Goal: Task Accomplishment & Management: Use online tool/utility

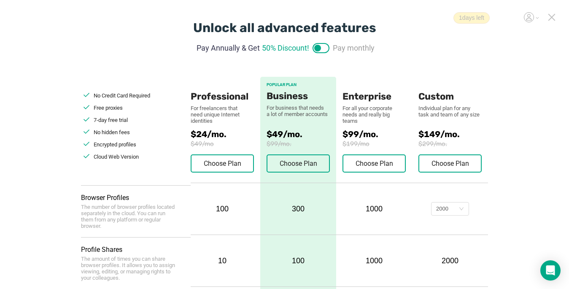
click at [425, 18] on icon at bounding box center [552, 17] width 6 height 6
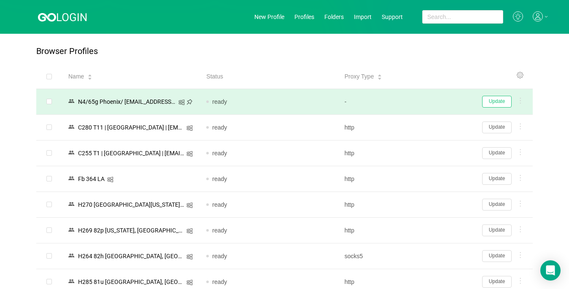
click at [425, 104] on button "Update" at bounding box center [497, 102] width 30 height 12
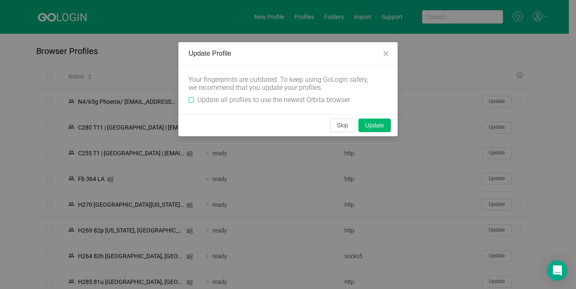
click at [190, 97] on input "Update all profiles to use the newest Orbita browser" at bounding box center [191, 99] width 5 height 5
checkbox input "true"
click at [343, 124] on button "Skip" at bounding box center [342, 125] width 25 height 13
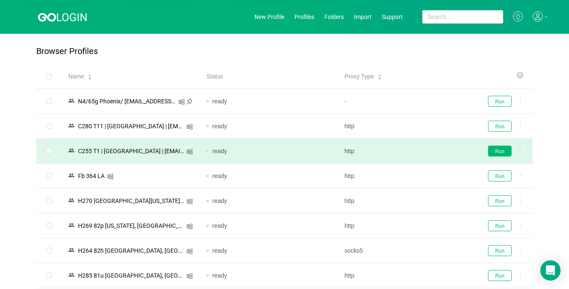
click at [425, 150] on button "Run" at bounding box center [500, 150] width 24 height 11
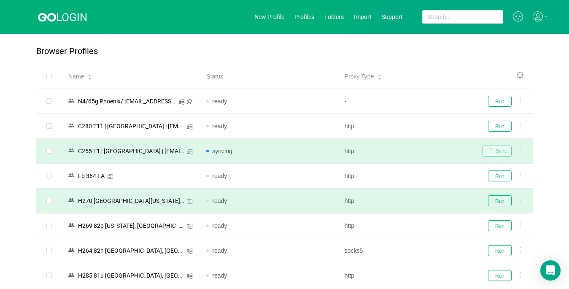
click at [425, 175] on button "Run" at bounding box center [500, 175] width 24 height 11
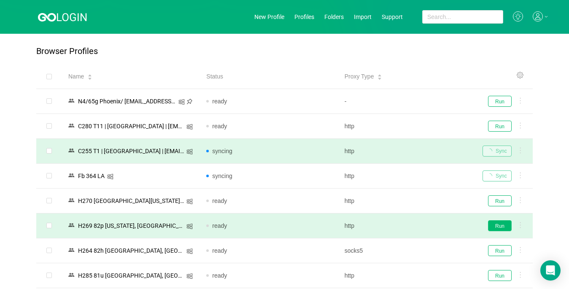
click at [425, 227] on button "Run" at bounding box center [500, 225] width 24 height 11
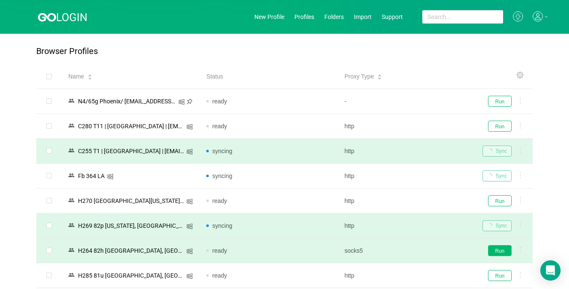
click at [425, 250] on button "Run" at bounding box center [500, 250] width 24 height 11
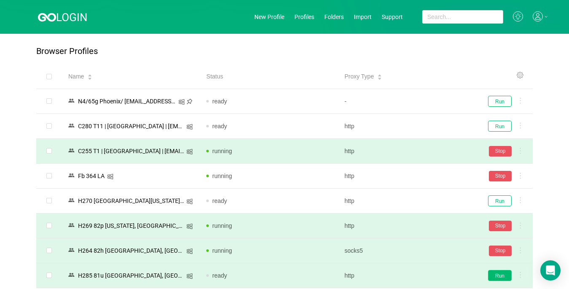
click at [425, 277] on button "Run" at bounding box center [500, 275] width 24 height 11
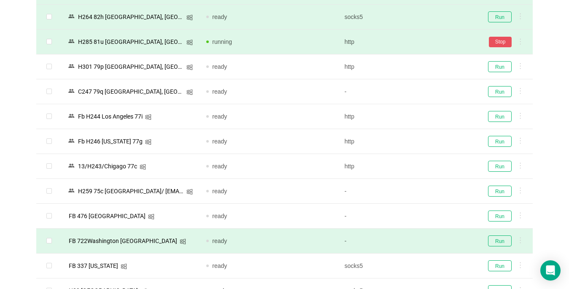
scroll to position [253, 0]
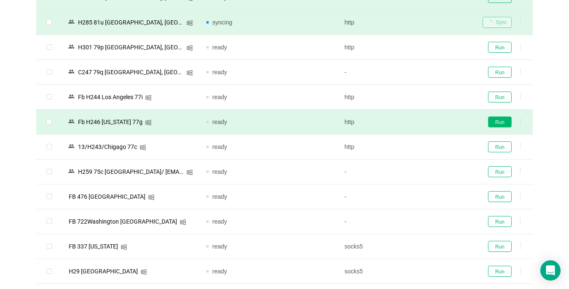
click at [425, 123] on button "Run" at bounding box center [500, 121] width 24 height 11
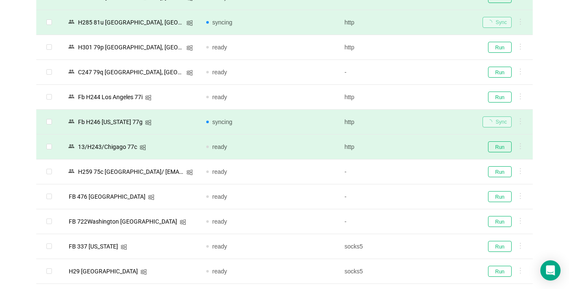
click at [425, 154] on td "Run" at bounding box center [504, 147] width 57 height 25
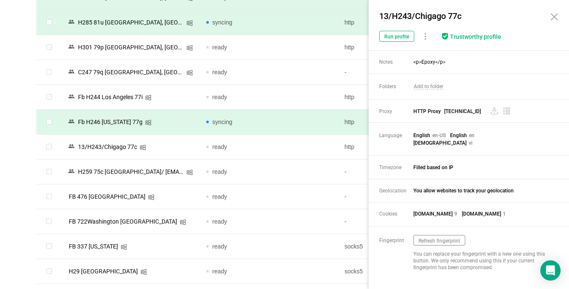
click at [425, 15] on icon at bounding box center [554, 17] width 10 height 10
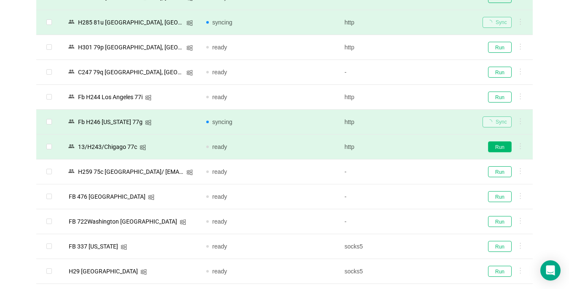
click at [425, 146] on button "Run" at bounding box center [500, 146] width 24 height 11
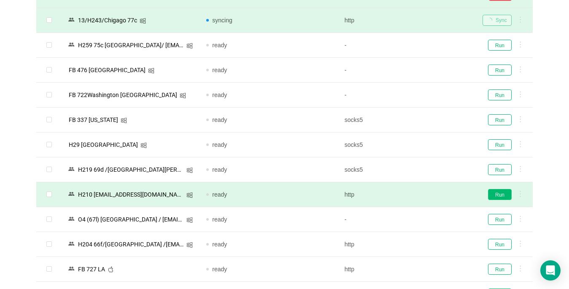
click at [425, 195] on button "Run" at bounding box center [500, 194] width 24 height 11
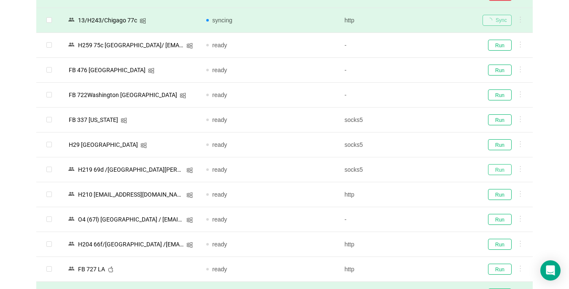
click at [425, 170] on button "Run" at bounding box center [500, 169] width 24 height 11
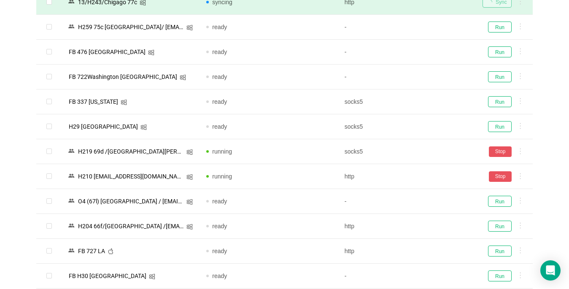
scroll to position [506, 0]
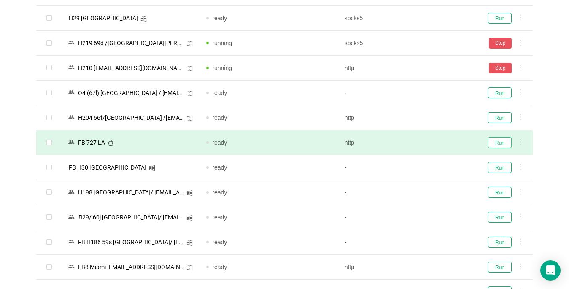
click at [425, 143] on button "Run" at bounding box center [500, 142] width 24 height 11
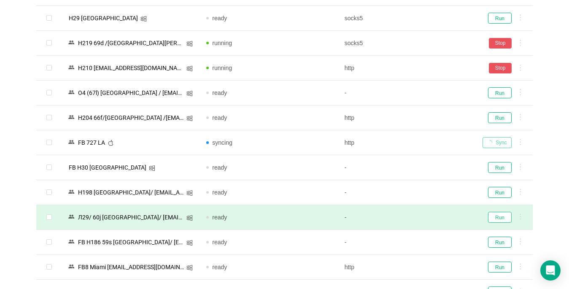
click at [425, 219] on button "Run" at bounding box center [500, 217] width 24 height 11
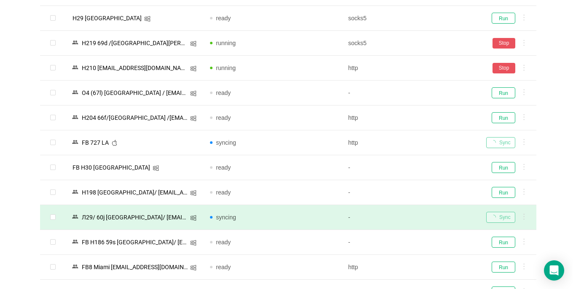
scroll to position [633, 0]
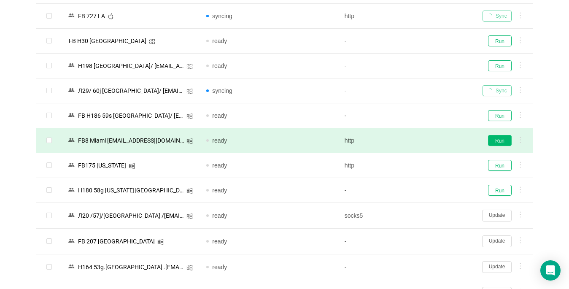
click at [425, 142] on button "Run" at bounding box center [500, 140] width 24 height 11
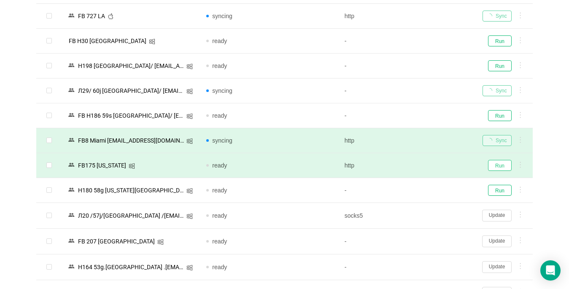
click at [425, 164] on button "Run" at bounding box center [500, 165] width 24 height 11
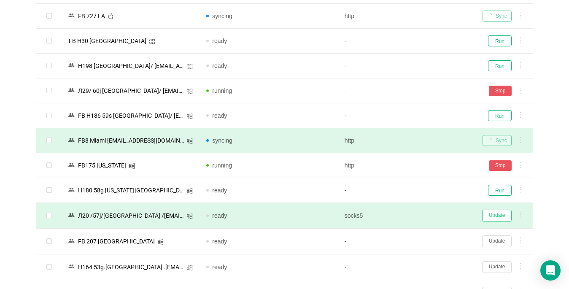
click at [425, 214] on button "Update" at bounding box center [497, 216] width 30 height 12
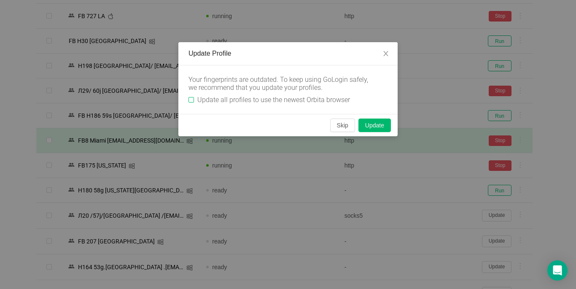
click at [192, 99] on input "Update all profiles to use the newest Orbita browser" at bounding box center [191, 99] width 5 height 5
checkbox input "true"
